Goal: Transaction & Acquisition: Purchase product/service

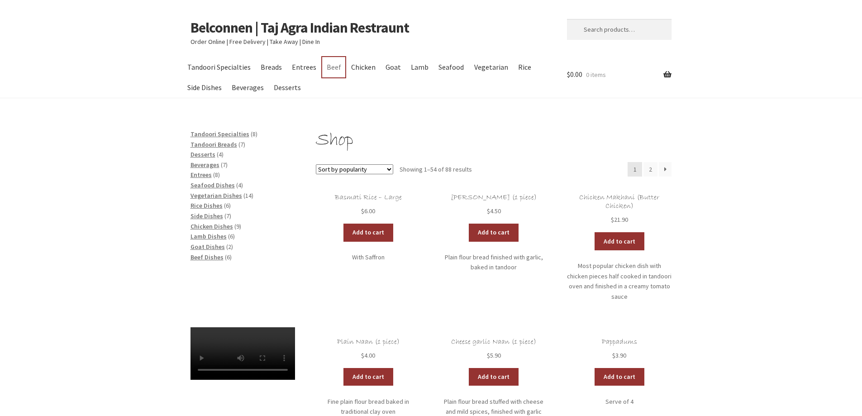
click at [329, 65] on link "Beef" at bounding box center [333, 67] width 23 height 20
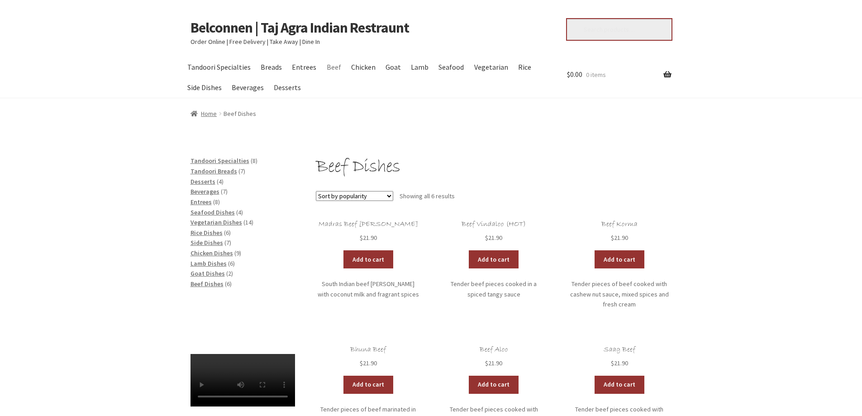
click at [620, 33] on input "Search for:" at bounding box center [619, 29] width 105 height 21
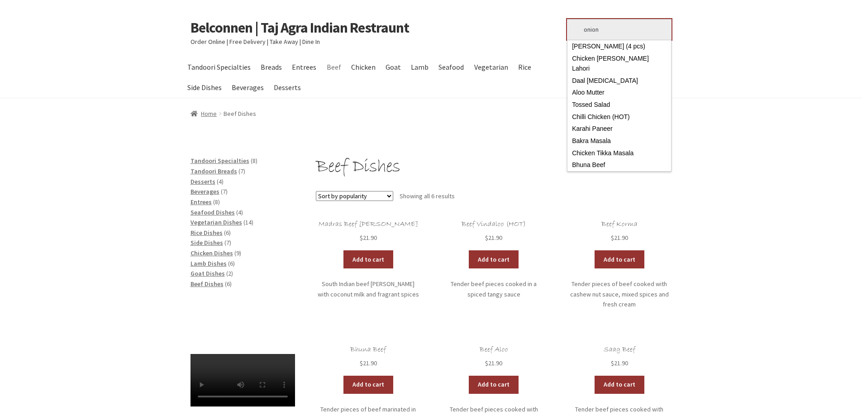
type input "onion"
click at [567, 19] on button "Search" at bounding box center [567, 19] width 0 height 0
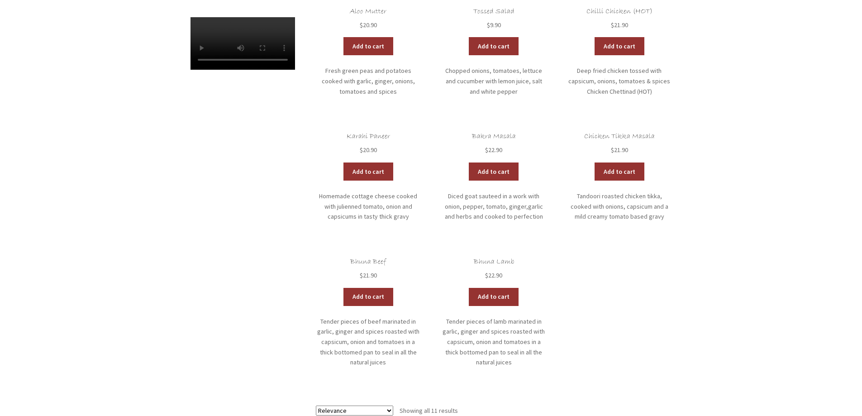
scroll to position [302, 0]
